Goal: Transaction & Acquisition: Purchase product/service

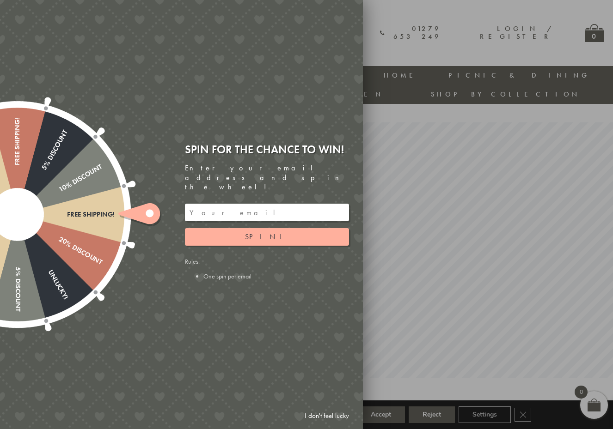
click at [314, 411] on link "I don't feel lucky" at bounding box center [327, 415] width 54 height 17
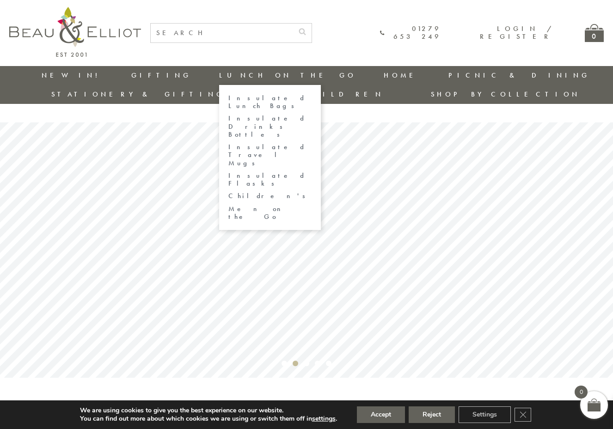
click at [219, 70] on li "Lunch On The Go Insulated Lunch Bags Insulated Drinks Bottles Insulated Travel …" at bounding box center [287, 75] width 137 height 19
click at [228, 96] on link "Insulated Lunch Bags" at bounding box center [269, 102] width 83 height 16
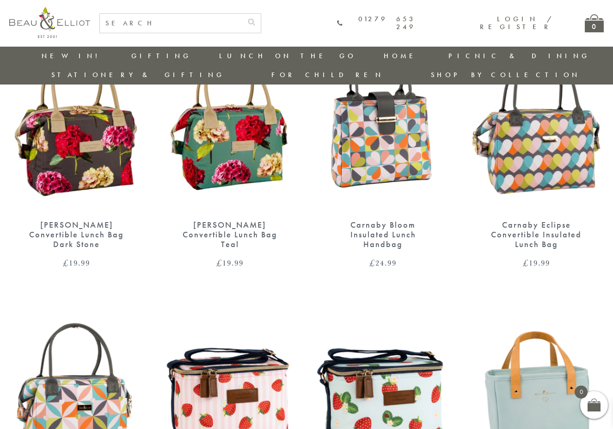
scroll to position [391, 0]
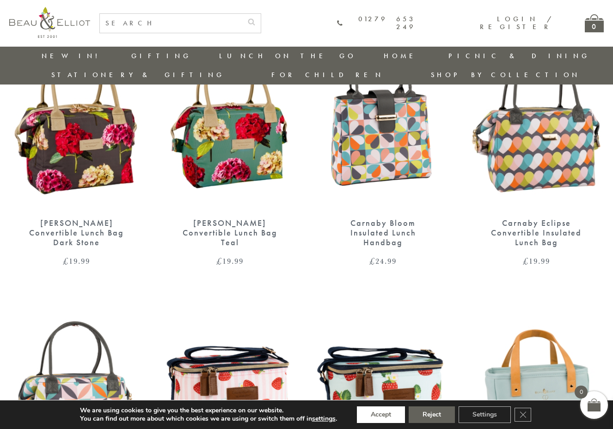
click at [378, 414] on button "Accept" at bounding box center [381, 415] width 48 height 17
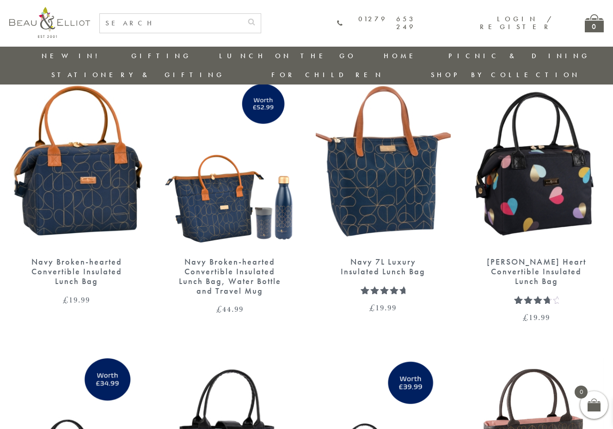
scroll to position [1143, 0]
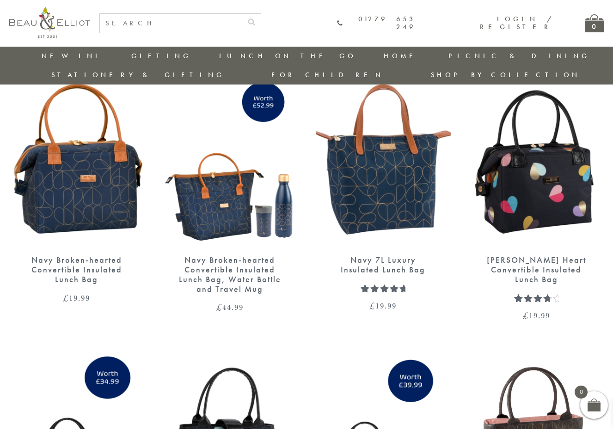
click at [242, 24] on input "text" at bounding box center [171, 23] width 142 height 19
type input "oxford"
click at [261, 20] on button "submit" at bounding box center [251, 21] width 18 height 15
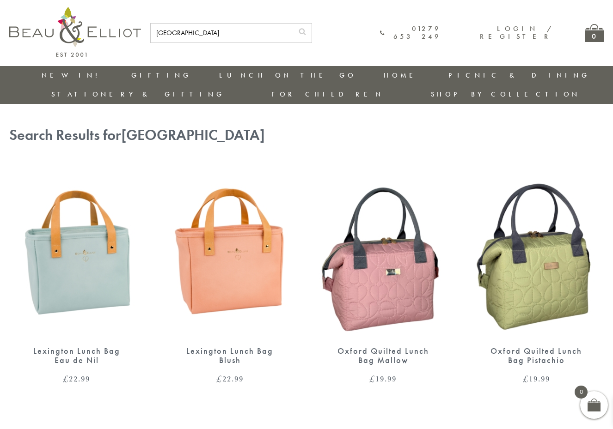
click at [499, 346] on div "Oxford Quilted Lunch Bag Pistachio" at bounding box center [536, 355] width 103 height 19
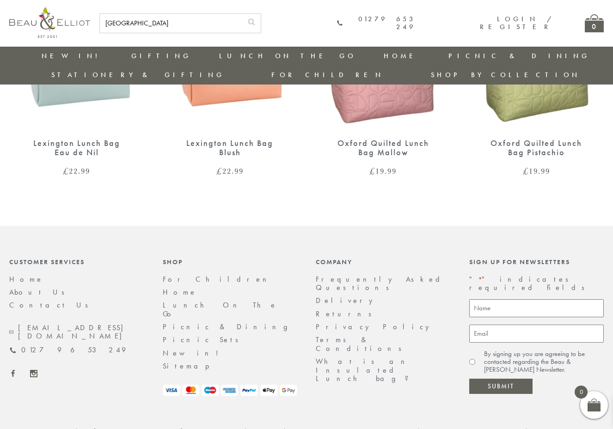
scroll to position [14, 1]
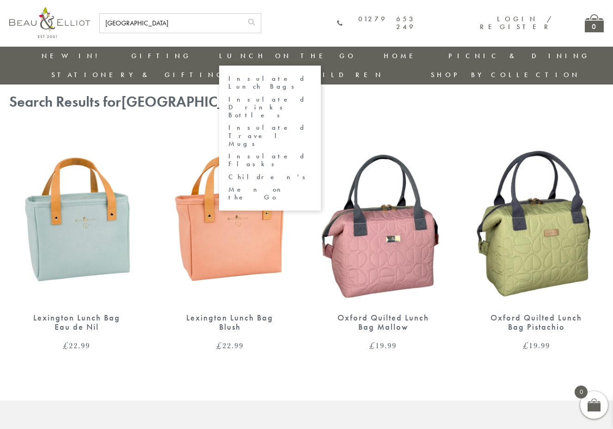
click at [228, 186] on link "Men on the Go" at bounding box center [269, 194] width 83 height 16
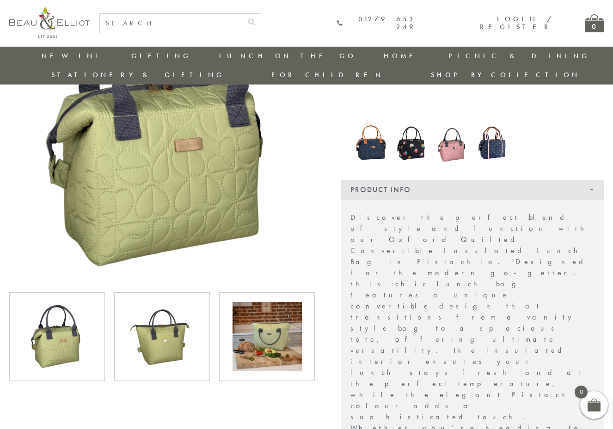
scroll to position [164, 0]
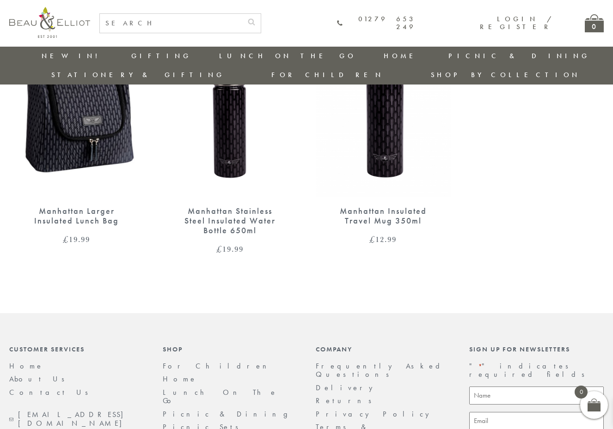
scroll to position [418, 0]
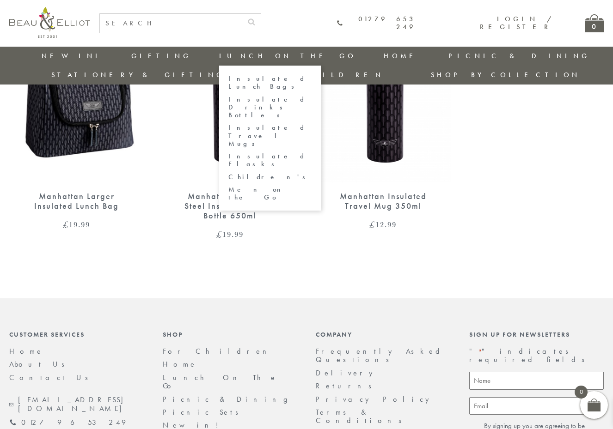
click at [228, 78] on link "Insulated Lunch Bags" at bounding box center [269, 83] width 83 height 16
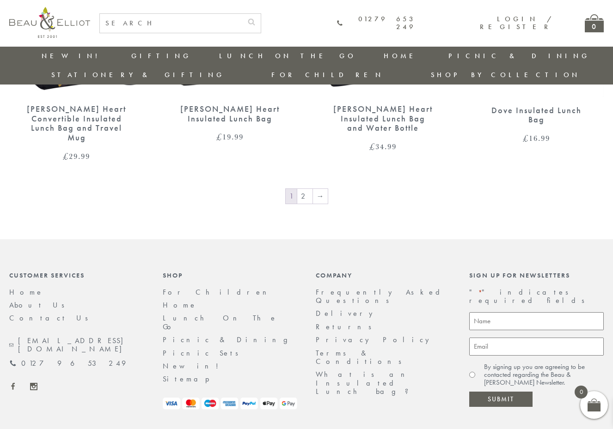
scroll to position [1578, 2]
click at [305, 189] on link "2" at bounding box center [304, 196] width 15 height 15
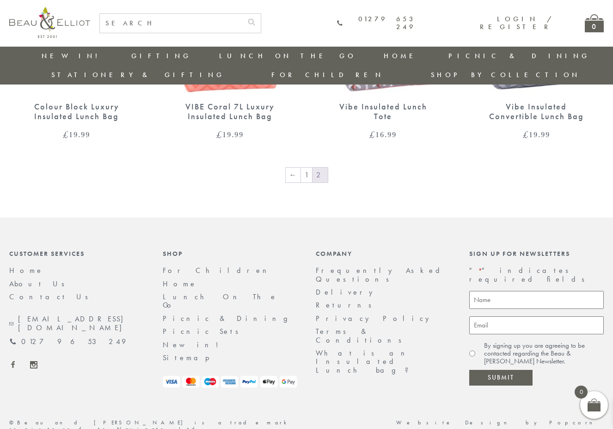
scroll to position [773, 0]
click at [307, 168] on link "1" at bounding box center [306, 175] width 11 height 15
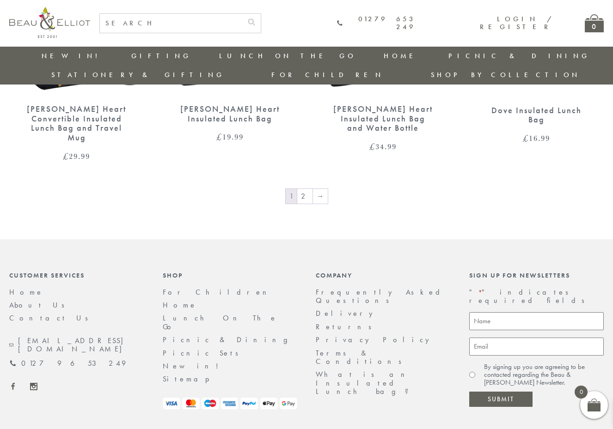
scroll to position [1578, 0]
click at [336, 309] on link "Delivery" at bounding box center [347, 314] width 62 height 10
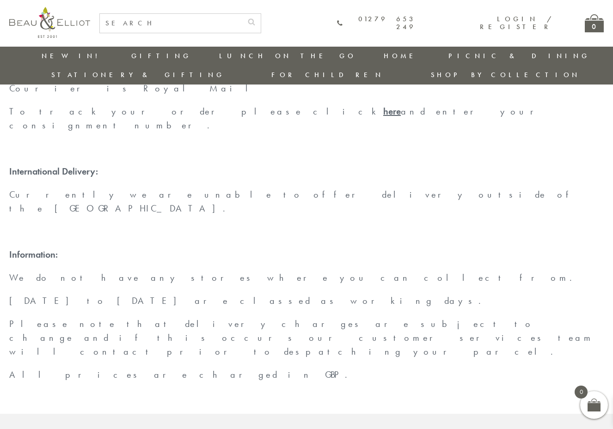
scroll to position [273, 0]
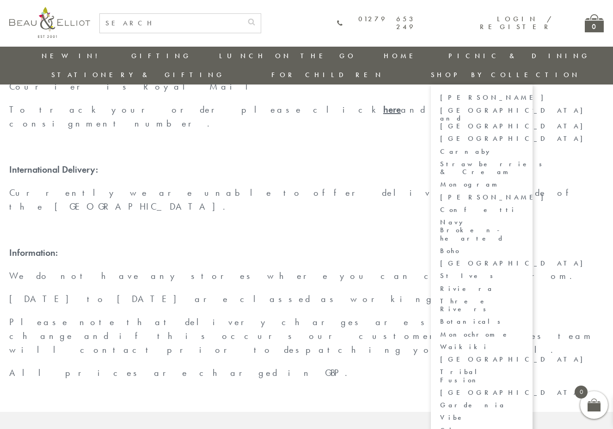
click at [523, 135] on link "[GEOGRAPHIC_DATA]" at bounding box center [481, 139] width 83 height 8
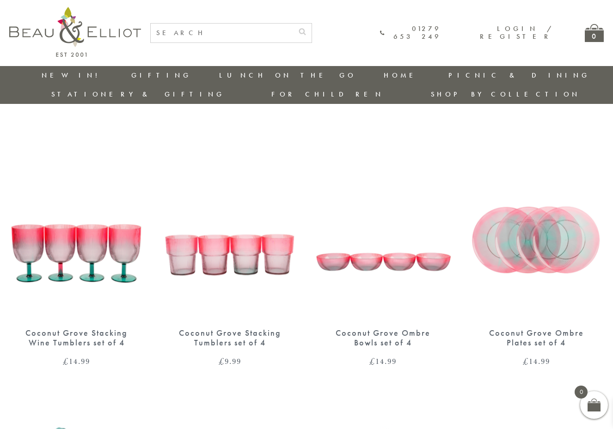
click at [225, 90] on link "Stationery & Gifting" at bounding box center [137, 94] width 173 height 9
